Goal: Task Accomplishment & Management: Use online tool/utility

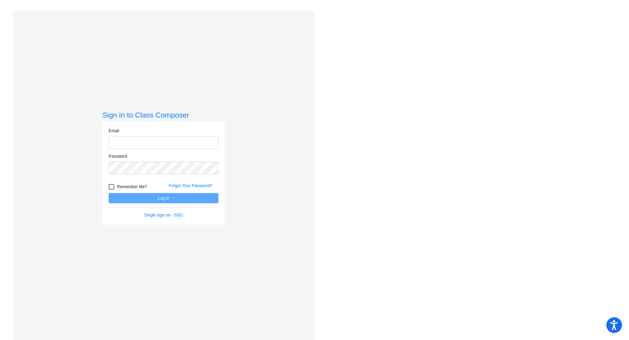
type input "jschneider@chillicotheschools.org"
click at [166, 201] on button "Log In" at bounding box center [164, 198] width 110 height 10
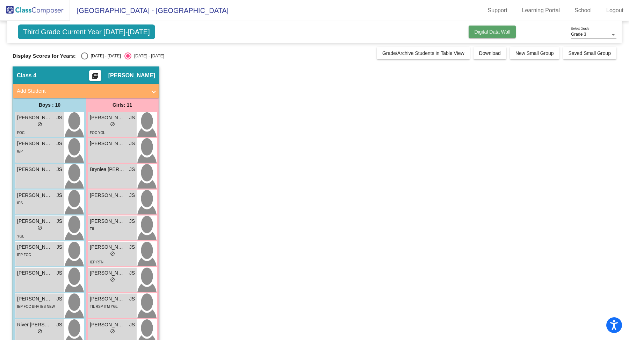
click at [492, 34] on span "Digital Data Wall" at bounding box center [492, 32] width 36 height 6
